Goal: Information Seeking & Learning: Learn about a topic

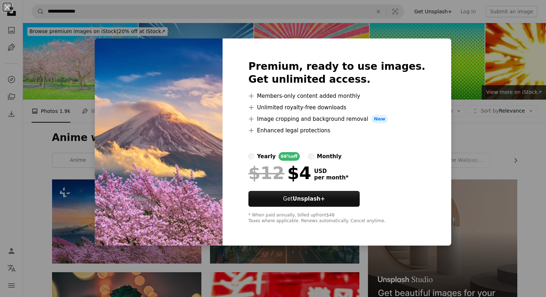
scroll to position [118, 0]
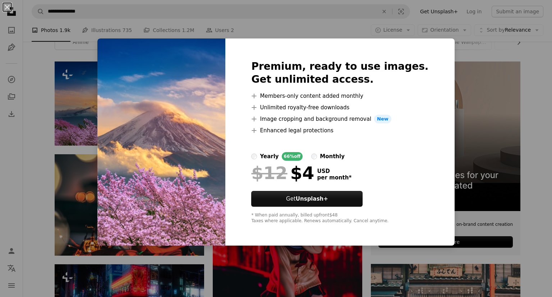
click at [85, 122] on div "An X shape Premium, ready to use images. Get unlimited access. A plus sign Memb…" at bounding box center [276, 148] width 552 height 297
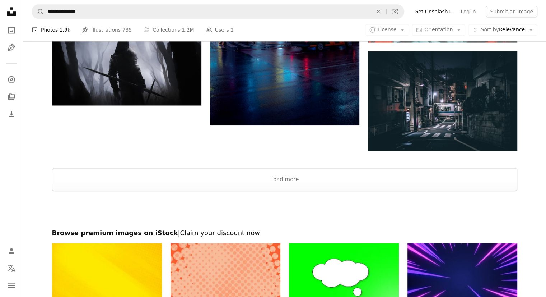
scroll to position [991, 0]
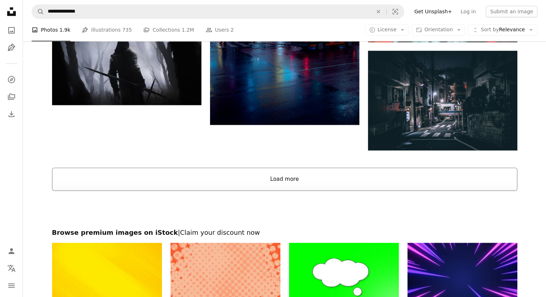
click at [271, 183] on button "Load more" at bounding box center [284, 178] width 465 height 23
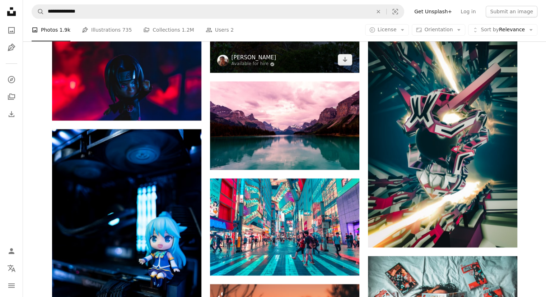
scroll to position [3672, 0]
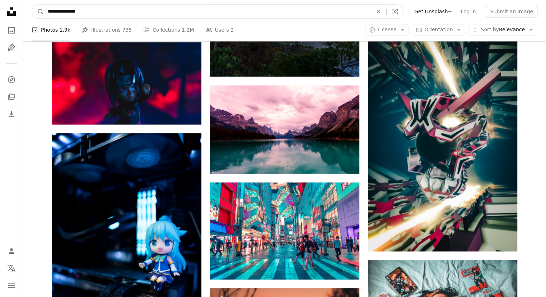
click at [148, 8] on input "**********" at bounding box center [207, 12] width 326 height 14
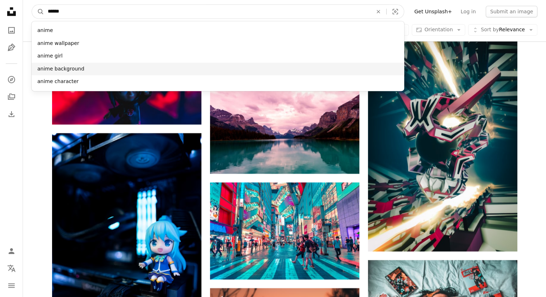
type input "*****"
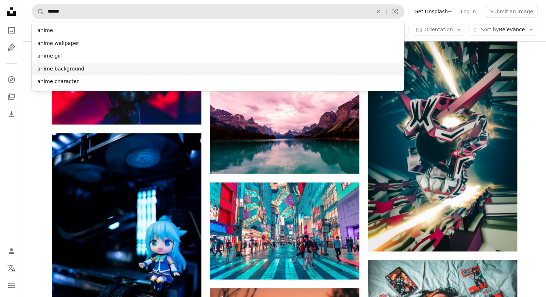
click at [61, 63] on div "anime background" at bounding box center [218, 68] width 373 height 13
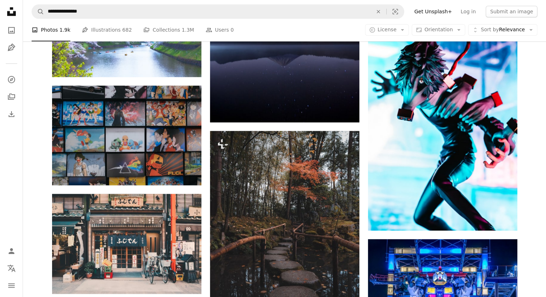
scroll to position [825, 0]
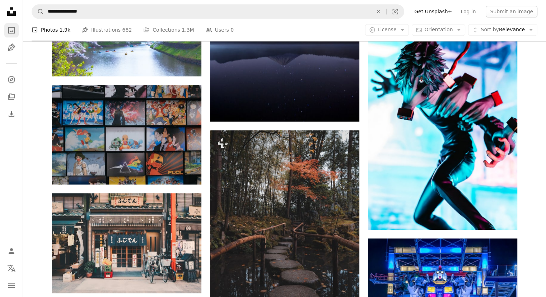
click at [13, 33] on icon "Photos" at bounding box center [11, 30] width 6 height 6
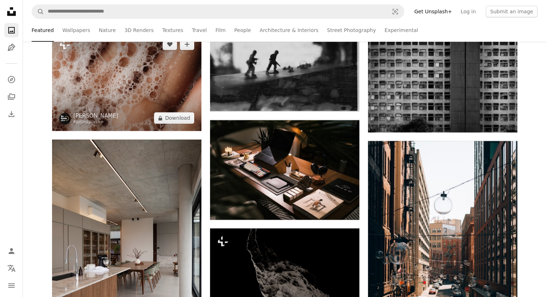
scroll to position [8719, 0]
